Goal: Transaction & Acquisition: Subscribe to service/newsletter

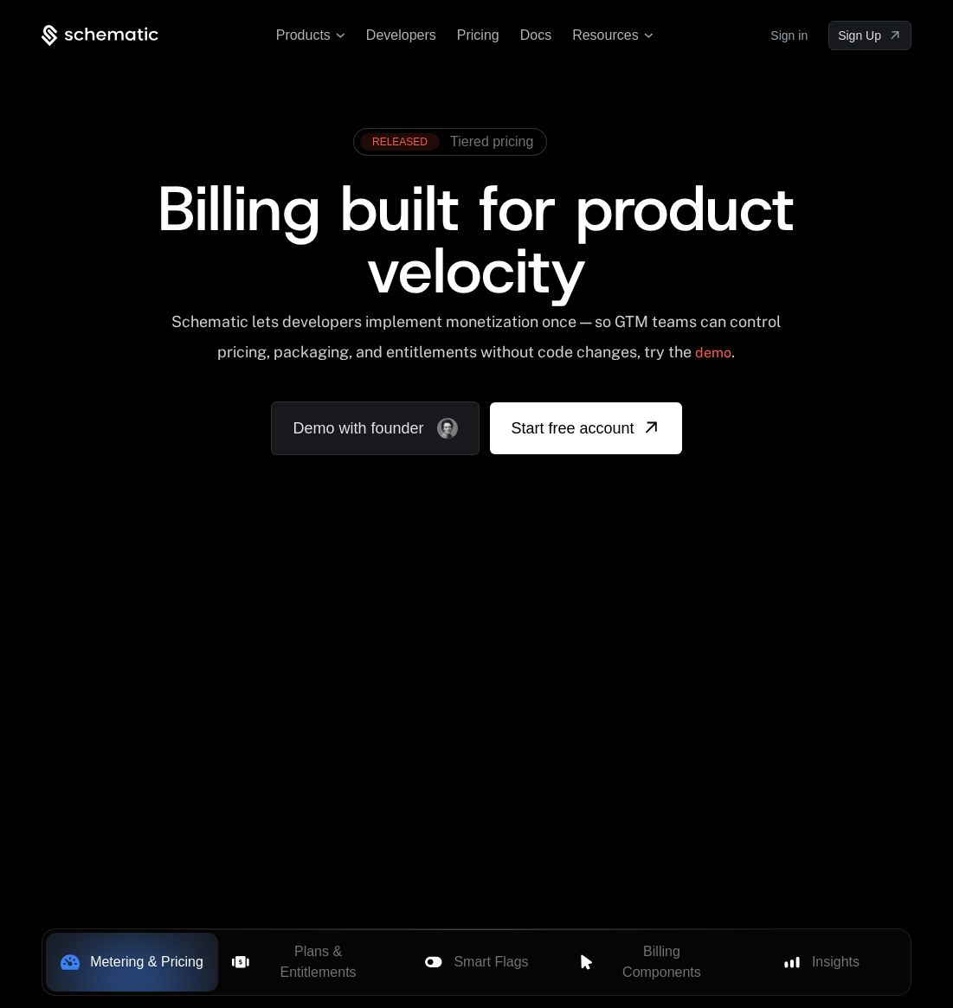
drag, startPoint x: 704, startPoint y: 289, endPoint x: 696, endPoint y: 291, distance: 8.8
click at [704, 289] on div "Billing built for product velocity" at bounding box center [477, 239] width 870 height 125
click at [621, 447] on link "Start free account" at bounding box center [585, 428] width 191 height 52
